Goal: Navigation & Orientation: Find specific page/section

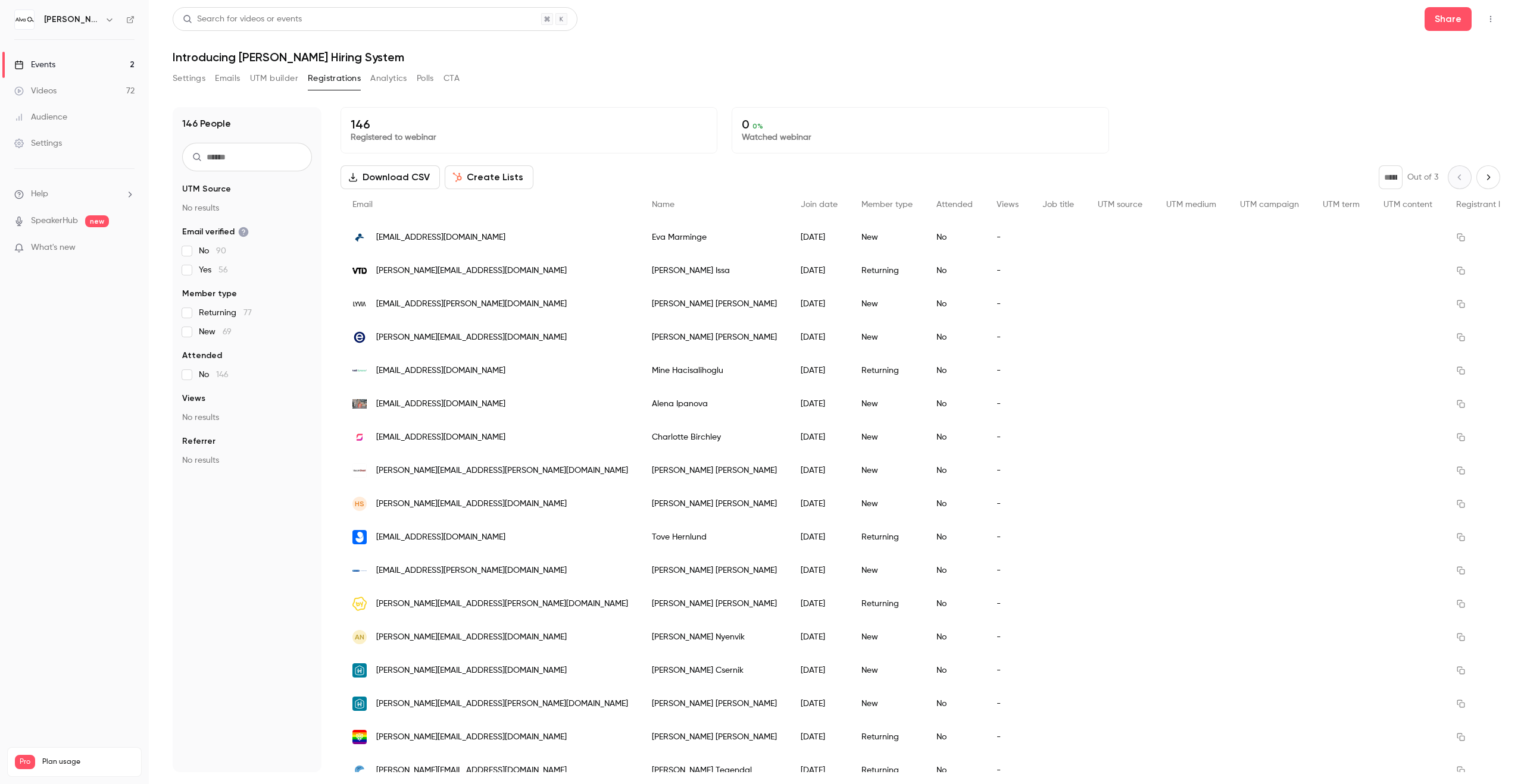
click at [107, 58] on link "Events 2" at bounding box center [74, 64] width 149 height 26
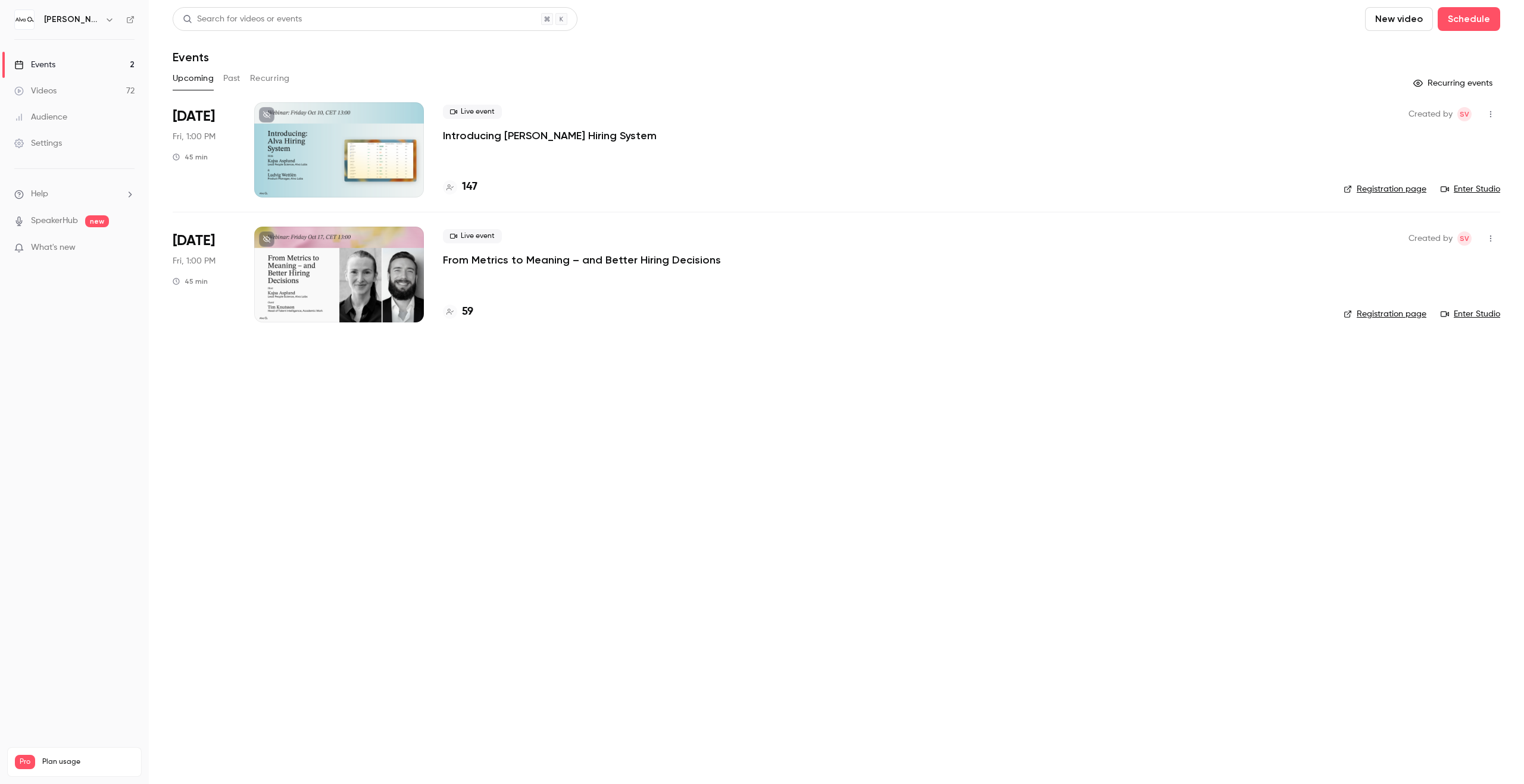
click at [78, 20] on h6 "[PERSON_NAME] Labs" at bounding box center [72, 20] width 56 height 12
click at [102, 21] on button "button" at bounding box center [109, 20] width 14 height 14
click at [85, 119] on li "Switch channel 2" at bounding box center [99, 109] width 178 height 31
click at [138, 92] on link "[PERSON_NAME][GEOGRAPHIC_DATA]" at bounding box center [104, 100] width 188 height 34
